Goal: Information Seeking & Learning: Learn about a topic

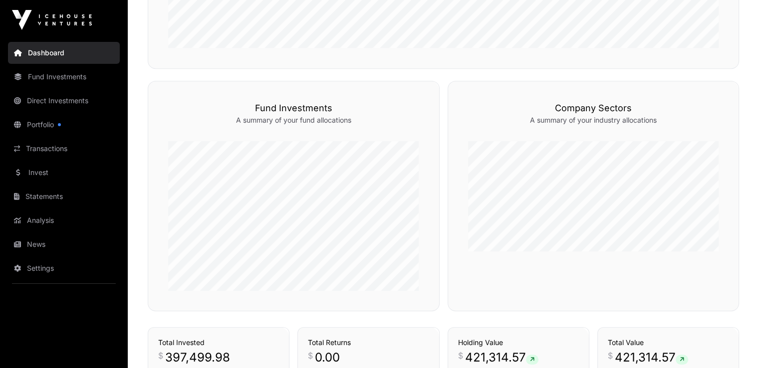
scroll to position [599, 0]
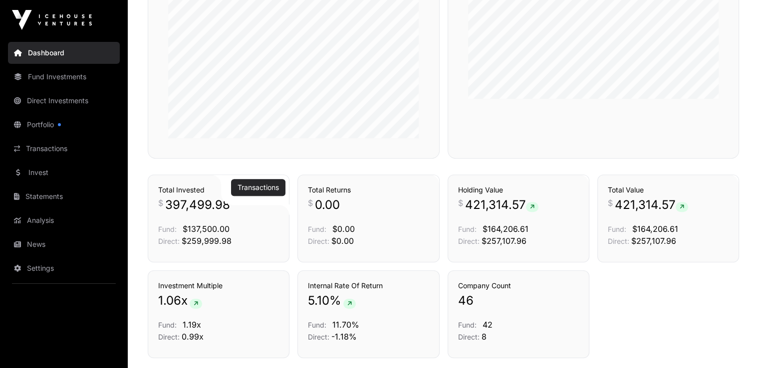
click at [251, 190] on link "Transactions" at bounding box center [258, 188] width 41 height 10
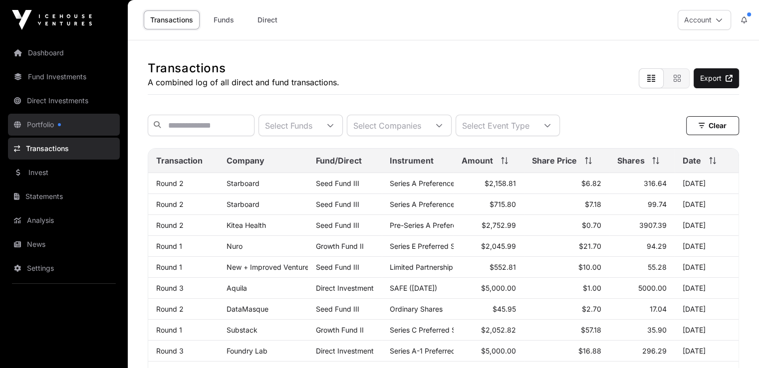
click at [48, 125] on link "Portfolio" at bounding box center [64, 125] width 112 height 22
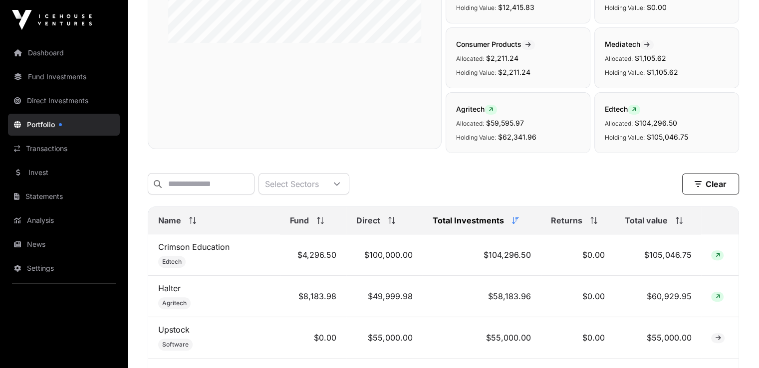
scroll to position [347, 0]
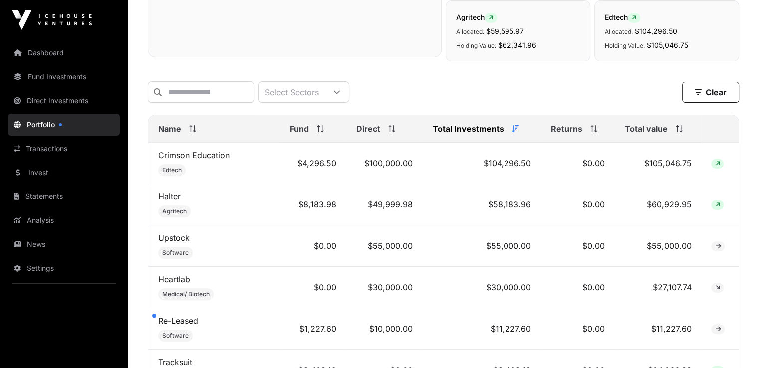
click at [394, 132] on icon at bounding box center [393, 128] width 0 height 7
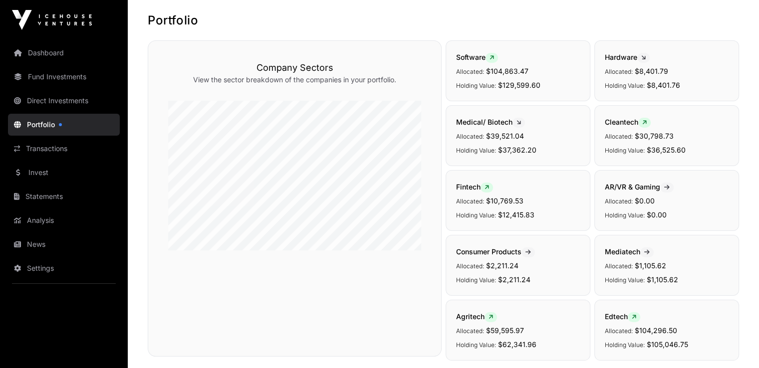
scroll to position [0, 0]
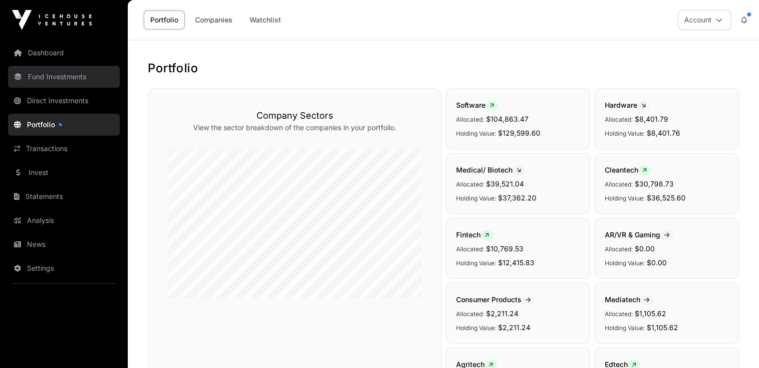
click at [44, 81] on link "Fund Investments" at bounding box center [64, 77] width 112 height 22
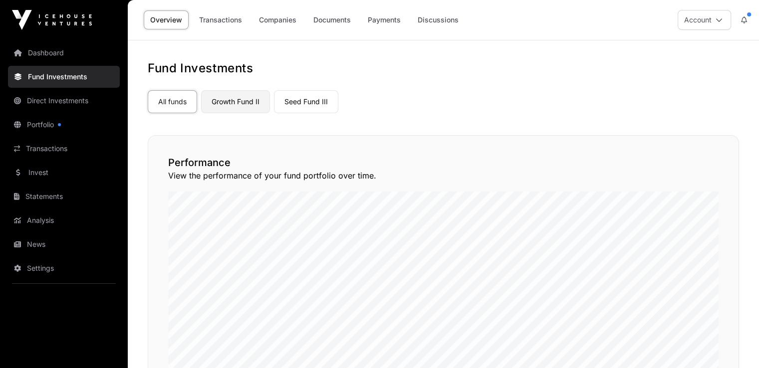
click at [218, 107] on link "Growth Fund II" at bounding box center [235, 101] width 69 height 23
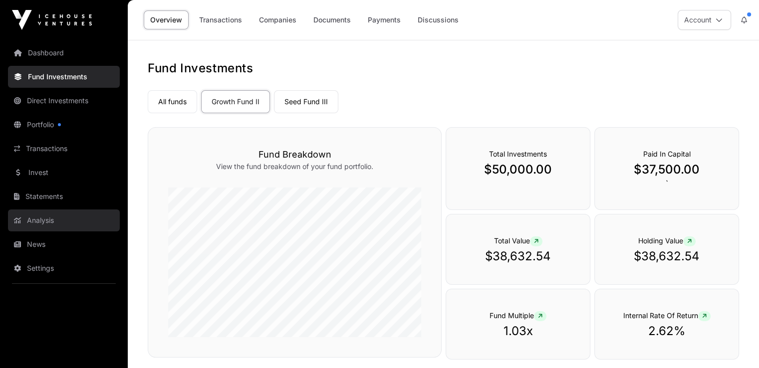
click at [62, 216] on link "Analysis" at bounding box center [64, 221] width 112 height 22
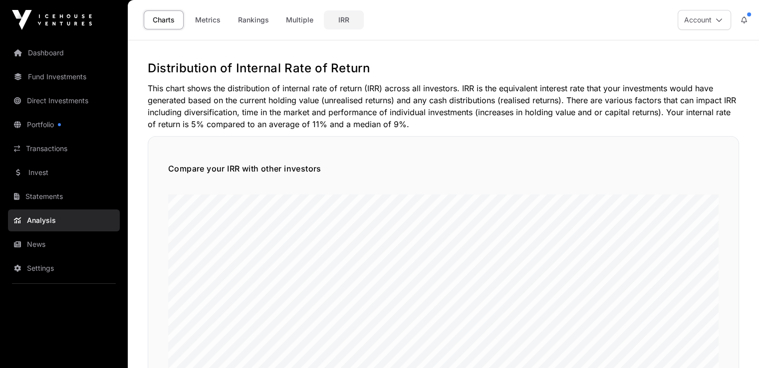
click at [347, 23] on link "IRR" at bounding box center [344, 19] width 40 height 19
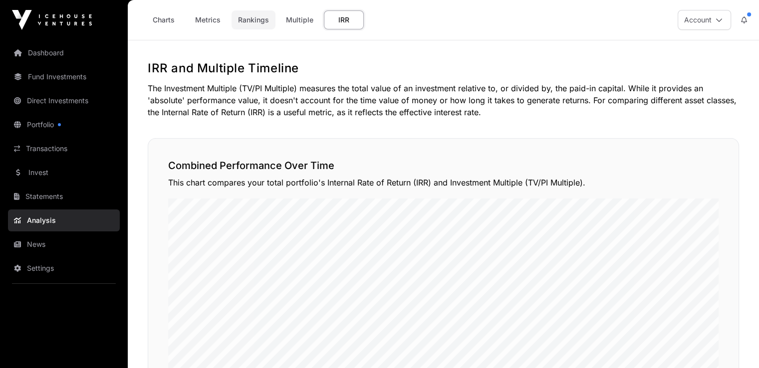
click at [255, 23] on link "Rankings" at bounding box center [254, 19] width 44 height 19
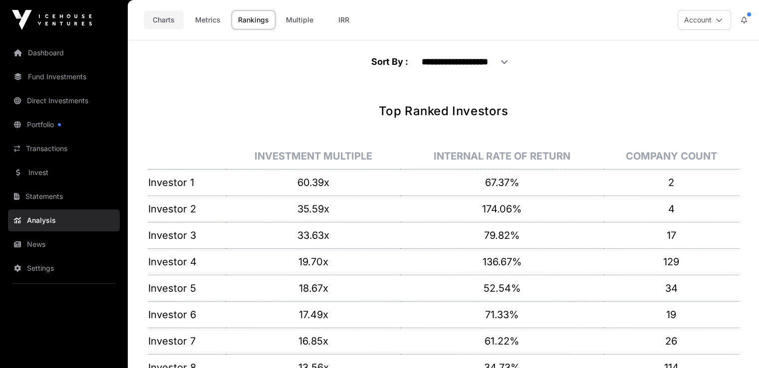
click at [175, 20] on link "Charts" at bounding box center [164, 19] width 40 height 19
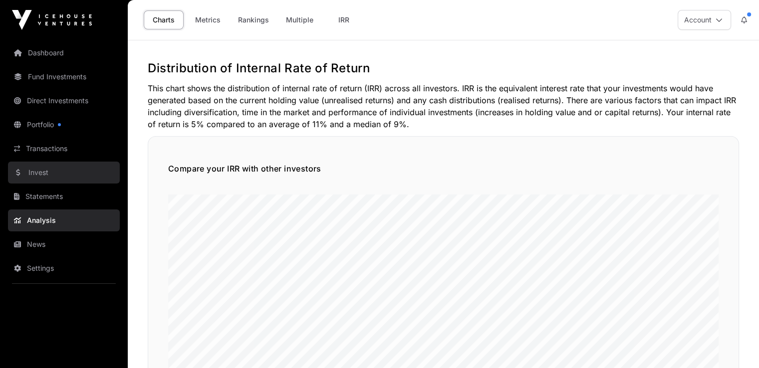
click at [39, 167] on link "Invest" at bounding box center [64, 173] width 112 height 22
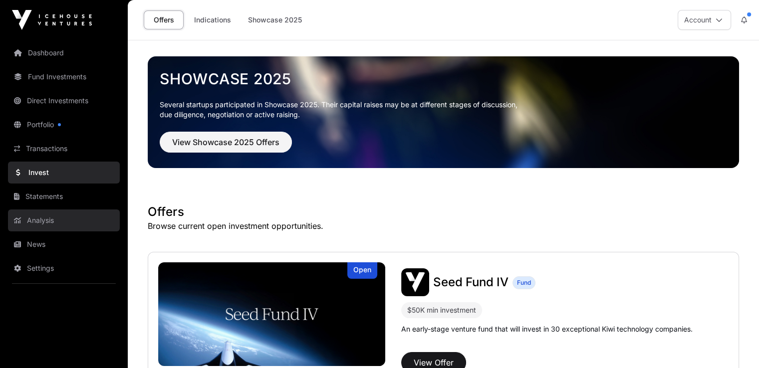
click at [53, 216] on link "Analysis" at bounding box center [64, 221] width 112 height 22
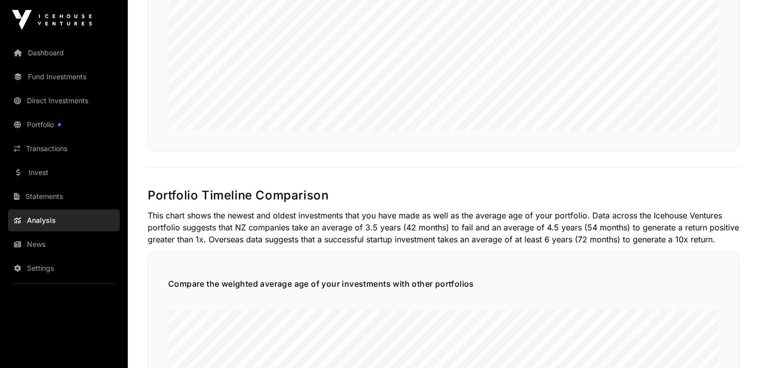
scroll to position [787, 0]
